Goal: Use online tool/utility

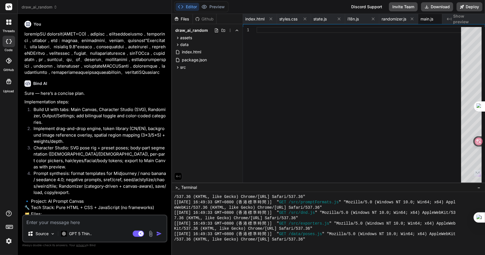
scroll to position [302, 0]
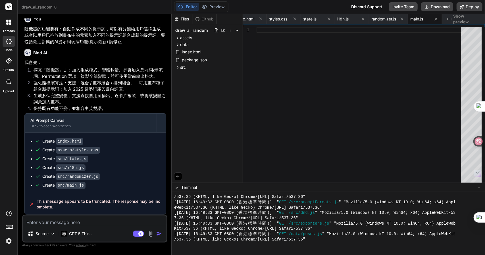
type textarea "卜"
type textarea "x"
type textarea "卜口"
type textarea "x"
type textarea "卜口手"
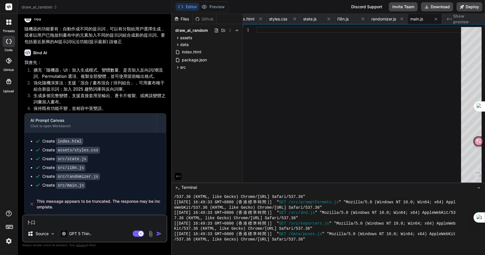
type textarea "x"
type textarea "[PERSON_NAME]"
type textarea "x"
type textarea "[PERSON_NAME]"
type textarea "x"
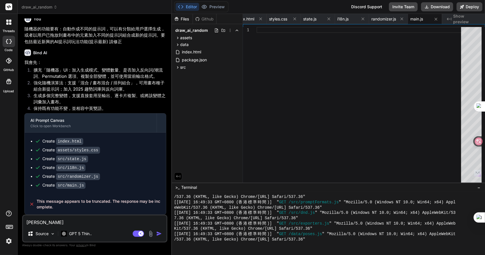
type textarea "請"
type textarea "x"
type textarea "請女"
type textarea "x"
type textarea "請女火"
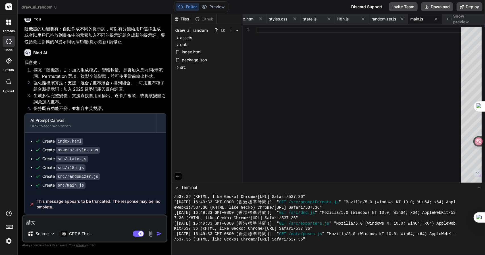
type textarea "x"
type textarea "請女火女"
type textarea "x"
type textarea "請女火女[PERSON_NAME]"
type textarea "x"
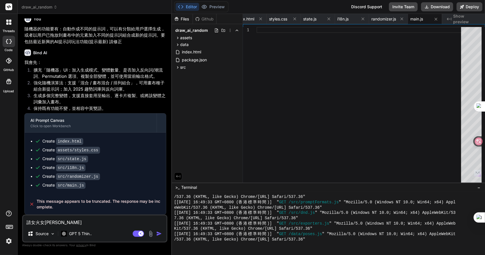
type textarea "請女火女[PERSON_NAME]戈"
type textarea "x"
type textarea "請女"
type textarea "x"
type textarea "請女火"
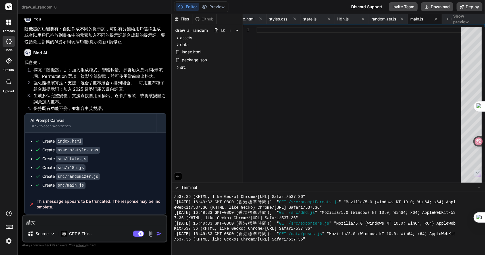
type textarea "x"
type textarea "請女"
type textarea "x"
type textarea "請"
type textarea "x"
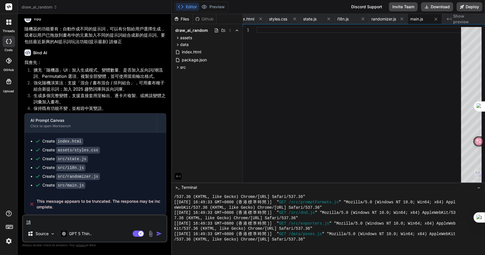
type textarea "請女"
type textarea "x"
type textarea "請女火"
type textarea "x"
type textarea "請女火女"
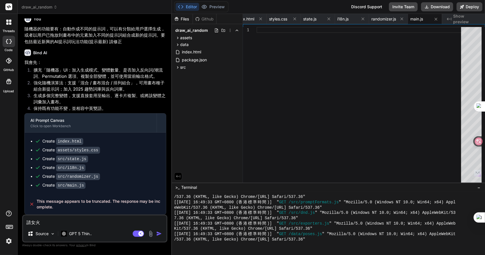
type textarea "x"
type textarea "請女火女[PERSON_NAME]"
type textarea "x"
type textarea "請女火女戈女"
type textarea "x"
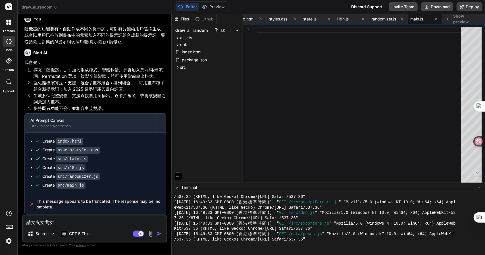
type textarea "請"
type textarea "x"
type textarea "請女"
type textarea "x"
type textarea "請女火"
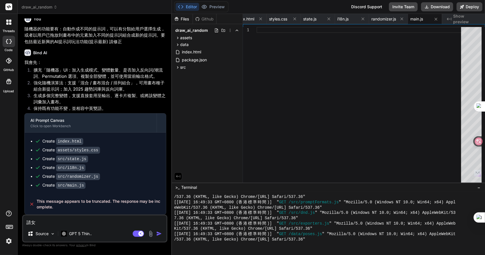
type textarea "x"
type textarea "請女火女"
type textarea "x"
type textarea "請女火女女"
type textarea "x"
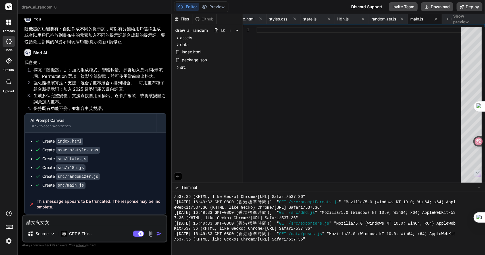
type textarea "請女火女女[PERSON_NAME]"
type textarea "x"
type textarea "請繼"
type textarea "x"
type textarea "請繼女"
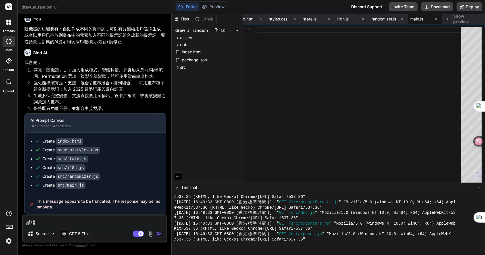
type textarea "x"
type textarea "請繼女火"
type textarea "x"
type textarea "請繼女火土"
type textarea "x"
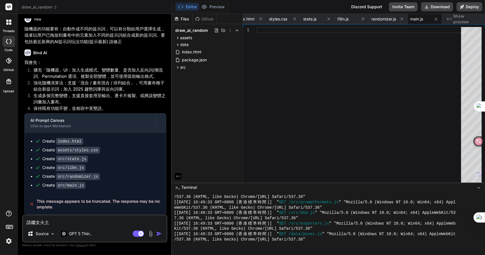
type textarea "請繼女火土田"
type textarea "x"
type textarea "請繼女火[PERSON_NAME]"
type textarea "x"
type textarea "請繼續"
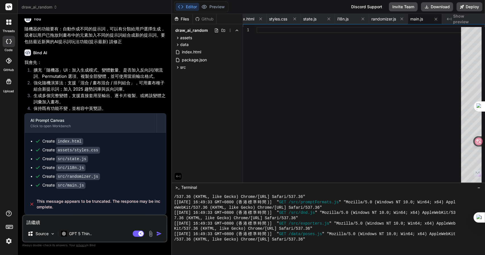
type textarea "x"
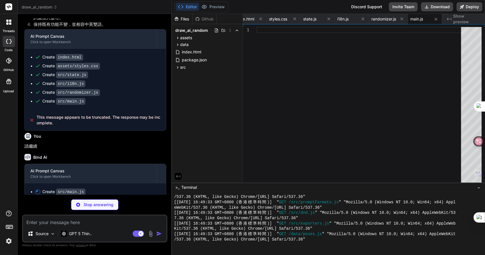
scroll to position [867, 0]
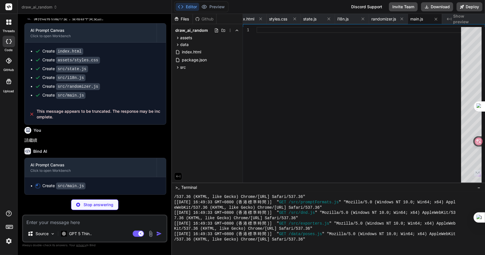
type textarea "x"
type textarea "]); } } window.addEventListener('DOMContentLoaded', init);"
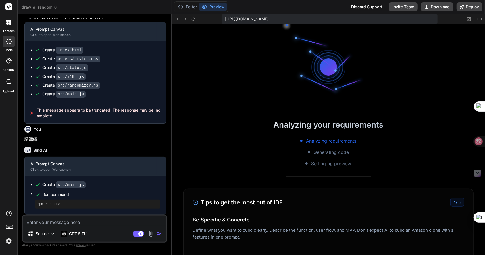
scroll to position [456, 0]
type textarea "x"
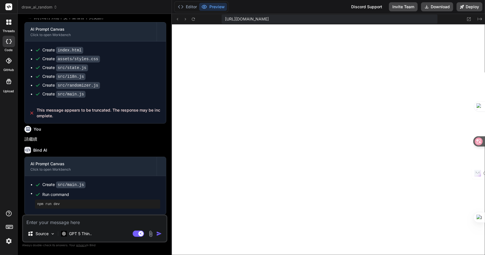
scroll to position [604, 0]
